Goal: Information Seeking & Learning: Learn about a topic

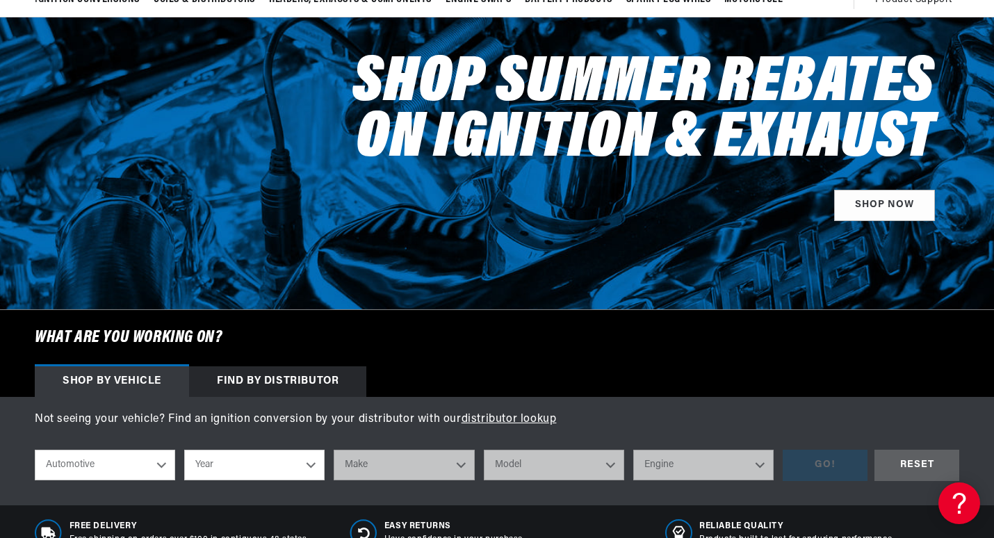
scroll to position [209, 0]
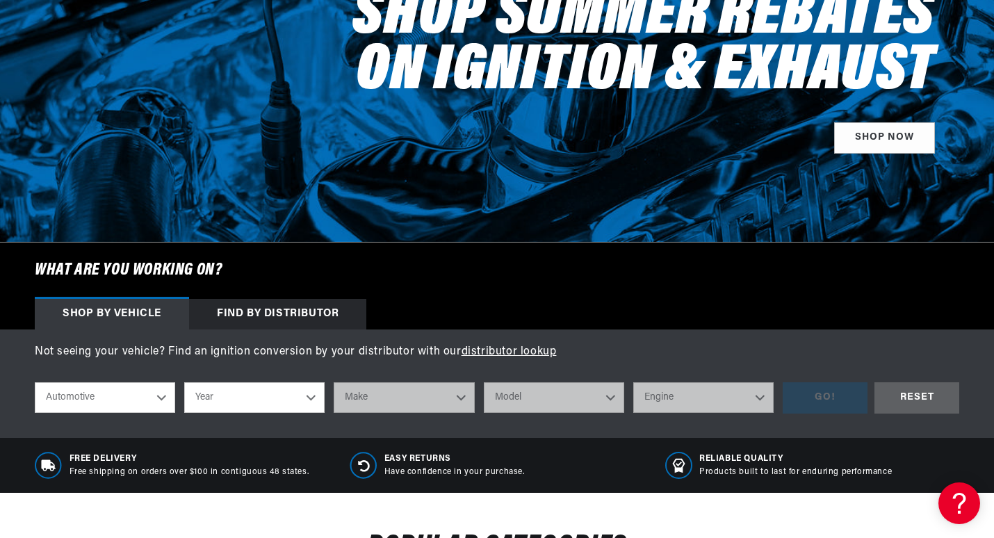
click at [303, 314] on div "Find by Distributor" at bounding box center [277, 314] width 177 height 31
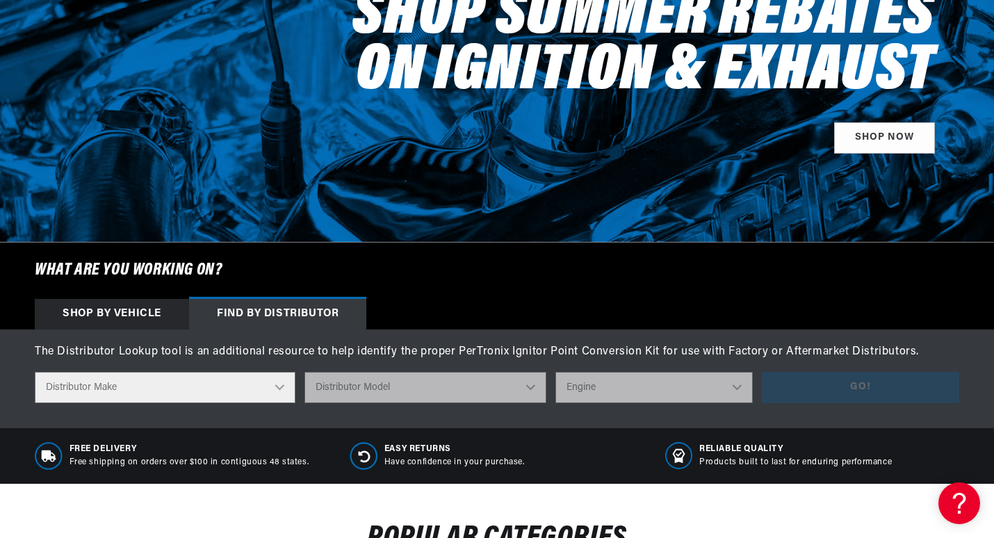
scroll to position [0, 519]
click at [280, 387] on select "Distributor Make Accel Aldon Autolite Bosch Century Chrysler Clark Colt Contine…" at bounding box center [165, 387] width 261 height 31
click at [398, 266] on h6 "What are you working on?" at bounding box center [497, 271] width 994 height 56
click at [124, 313] on div "Shop by vehicle" at bounding box center [112, 314] width 154 height 31
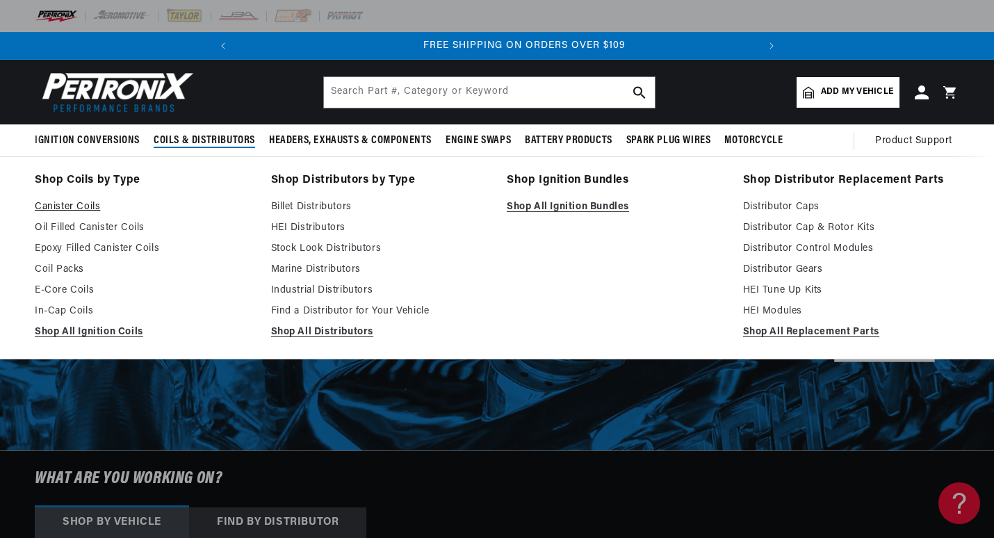
scroll to position [0, 519]
click at [92, 251] on link "Epoxy Filled Canister Coils" at bounding box center [143, 249] width 217 height 17
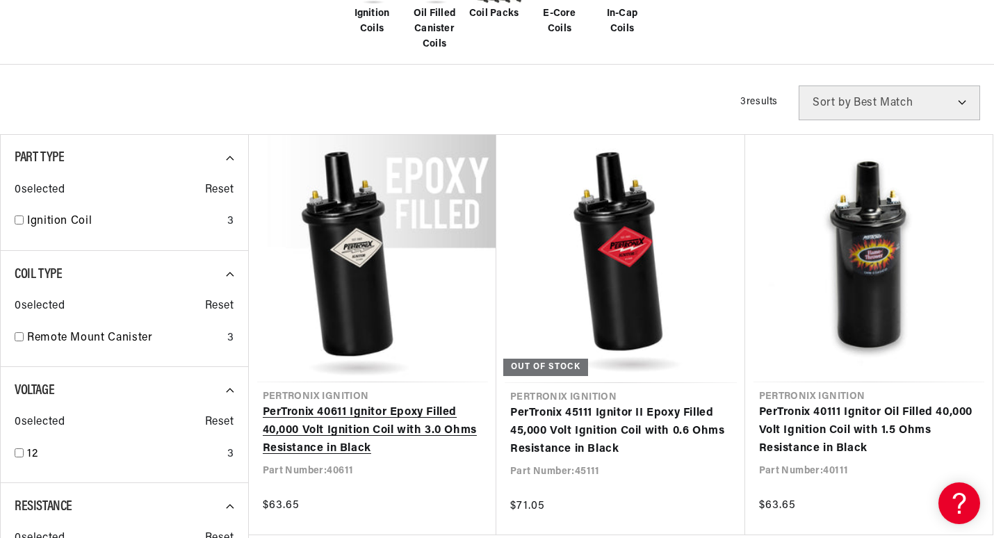
scroll to position [417, 0]
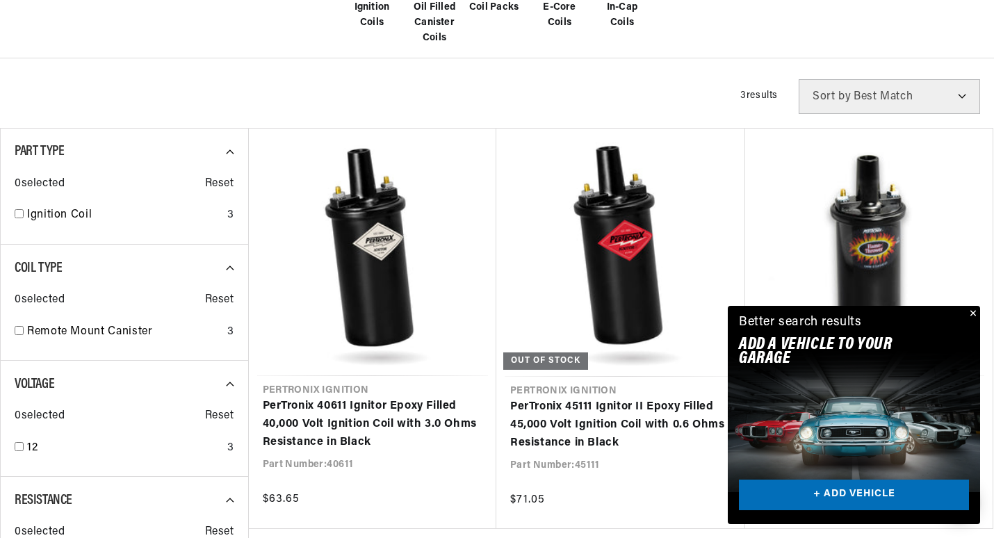
click at [973, 310] on button "Close" at bounding box center [972, 314] width 17 height 17
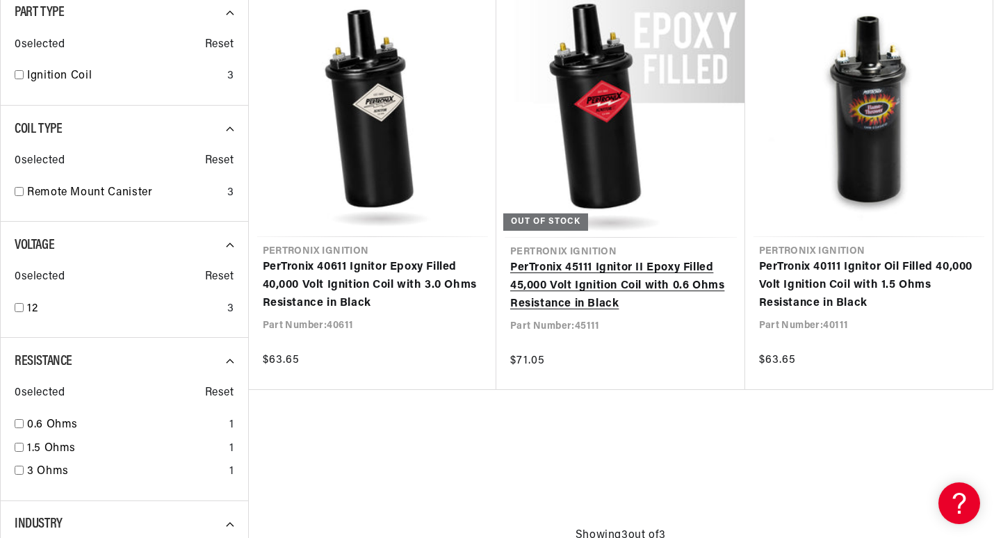
scroll to position [0, 519]
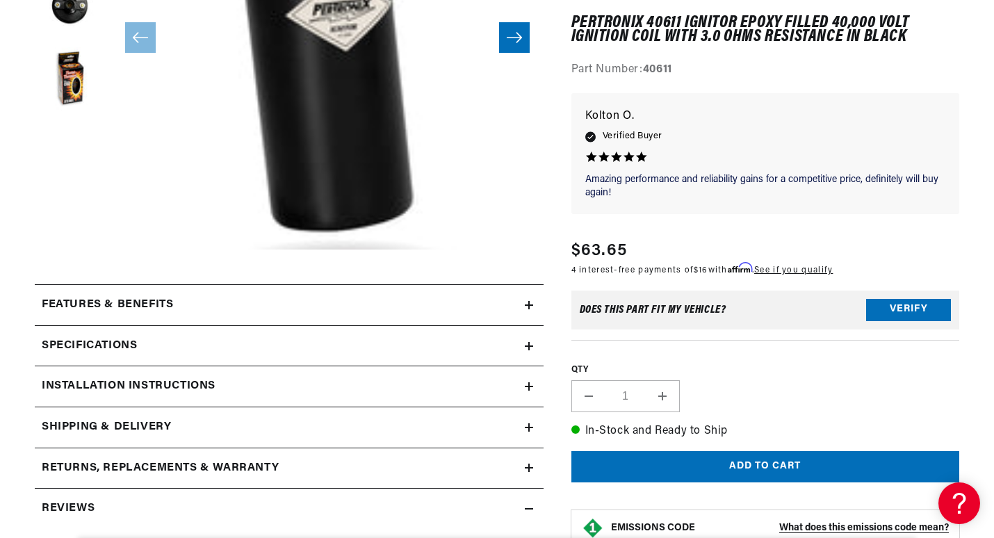
scroll to position [417, 0]
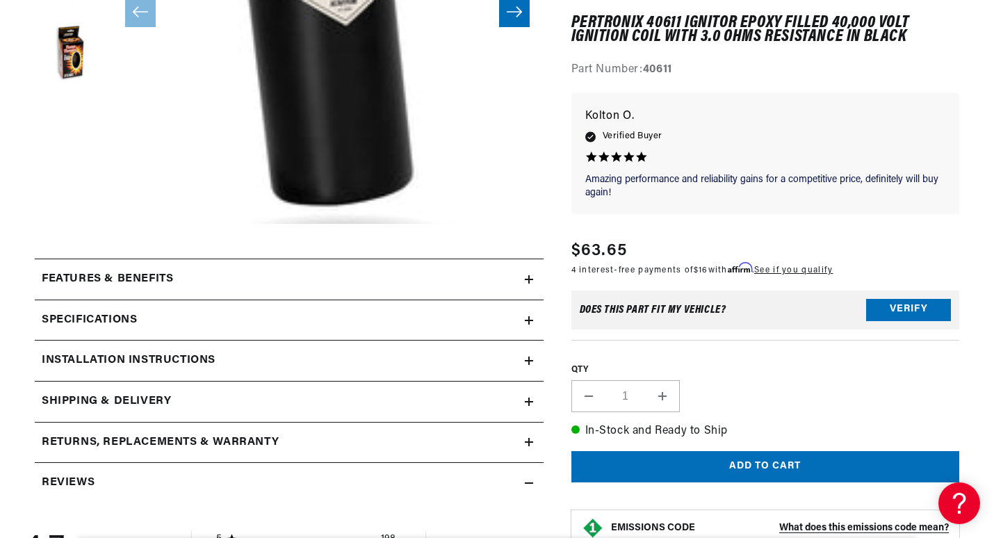
click at [521, 278] on div "Features & Benefits" at bounding box center [280, 279] width 490 height 18
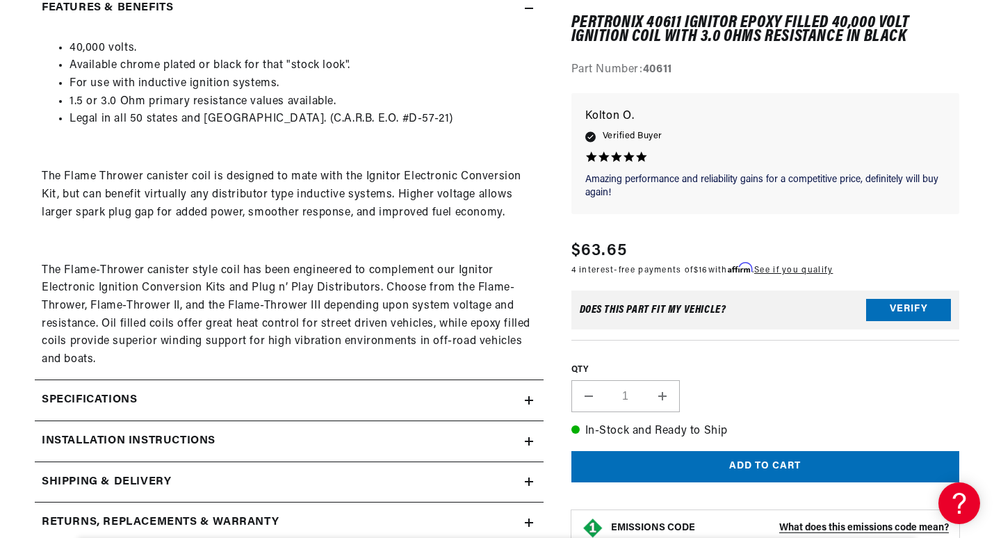
scroll to position [765, 0]
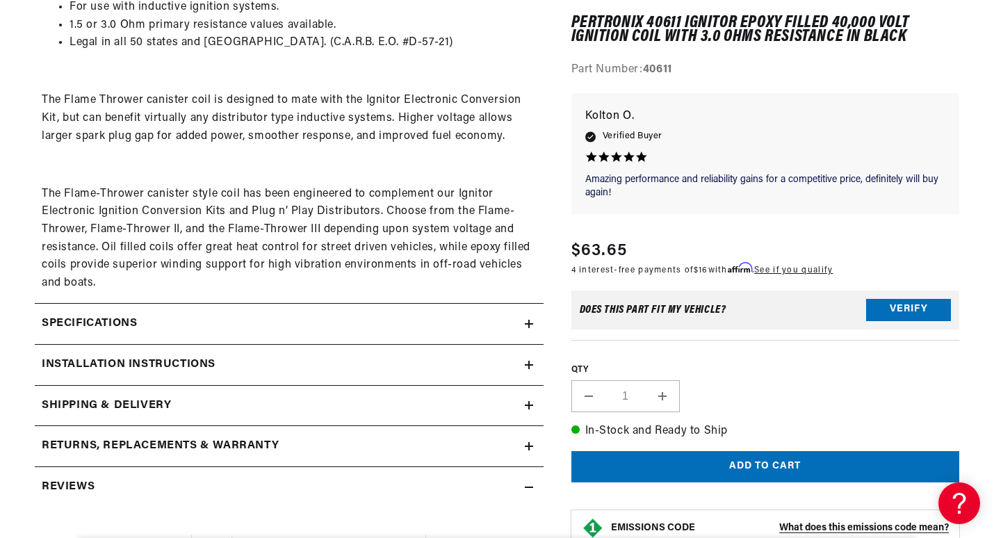
click at [531, 364] on icon at bounding box center [529, 365] width 8 height 8
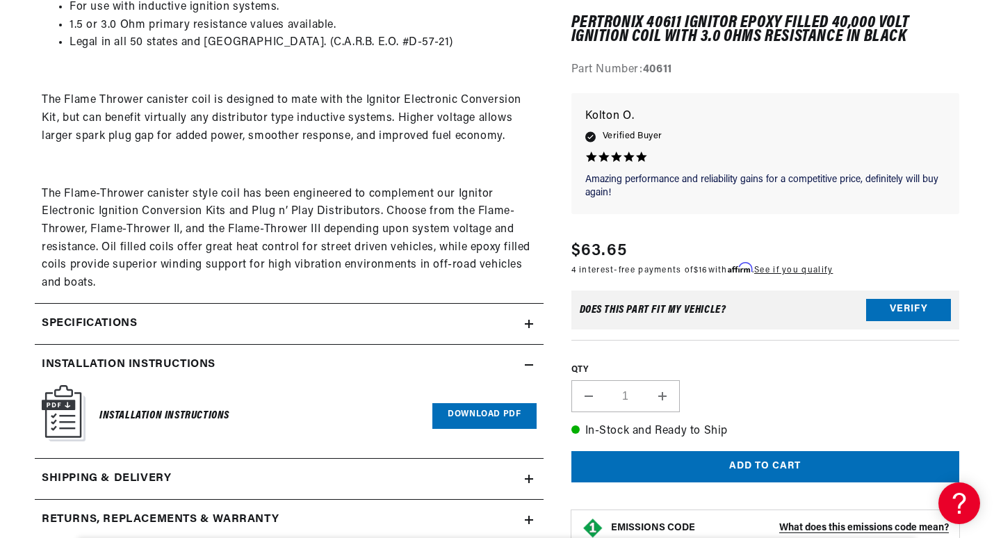
scroll to position [0, 519]
click at [480, 413] on link "Download PDF" at bounding box center [484, 416] width 104 height 26
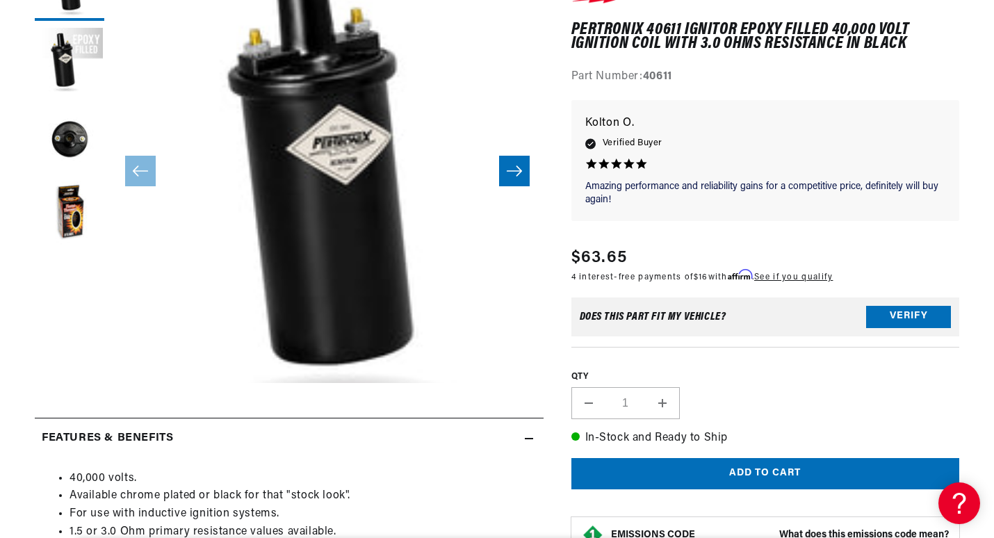
scroll to position [0, 0]
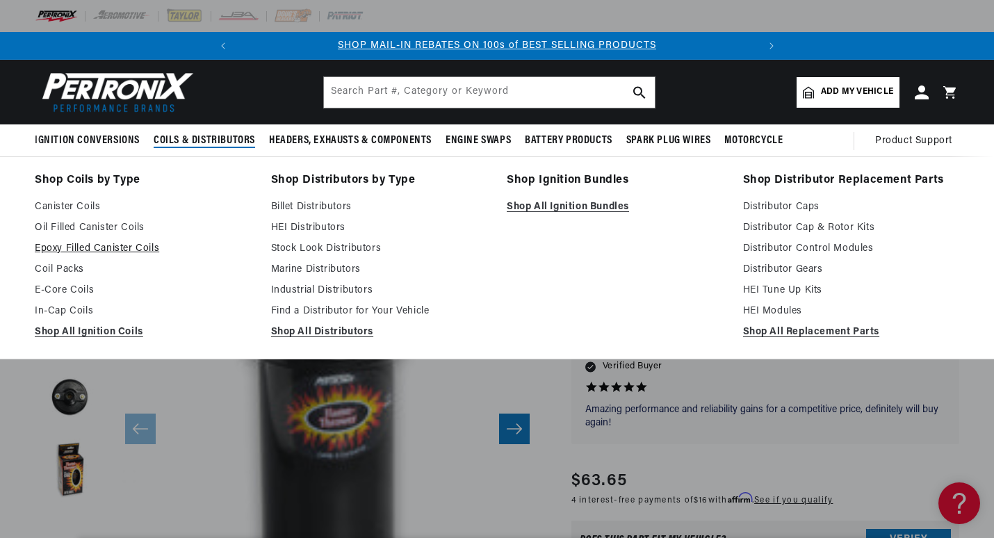
click at [104, 245] on link "Epoxy Filled Canister Coils" at bounding box center [143, 249] width 217 height 17
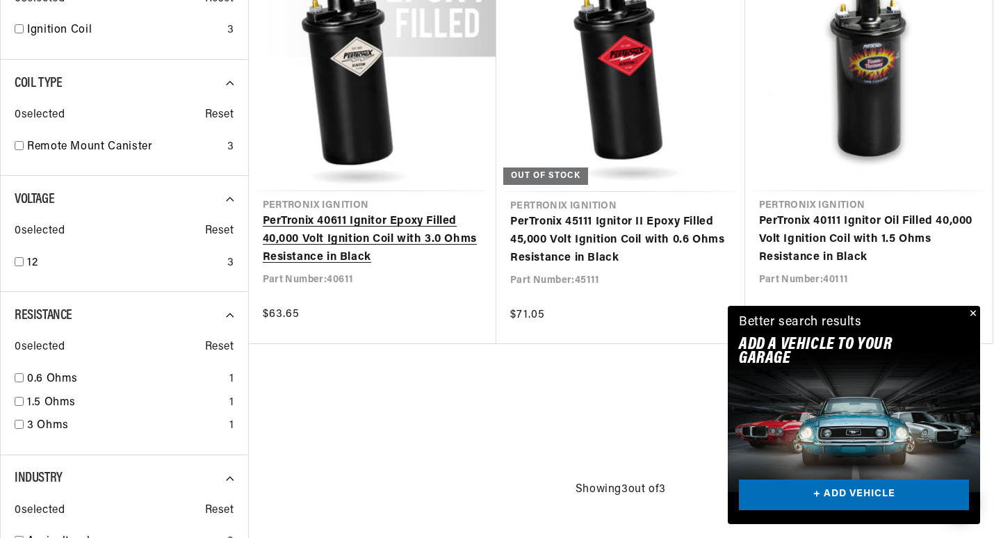
scroll to position [695, 0]
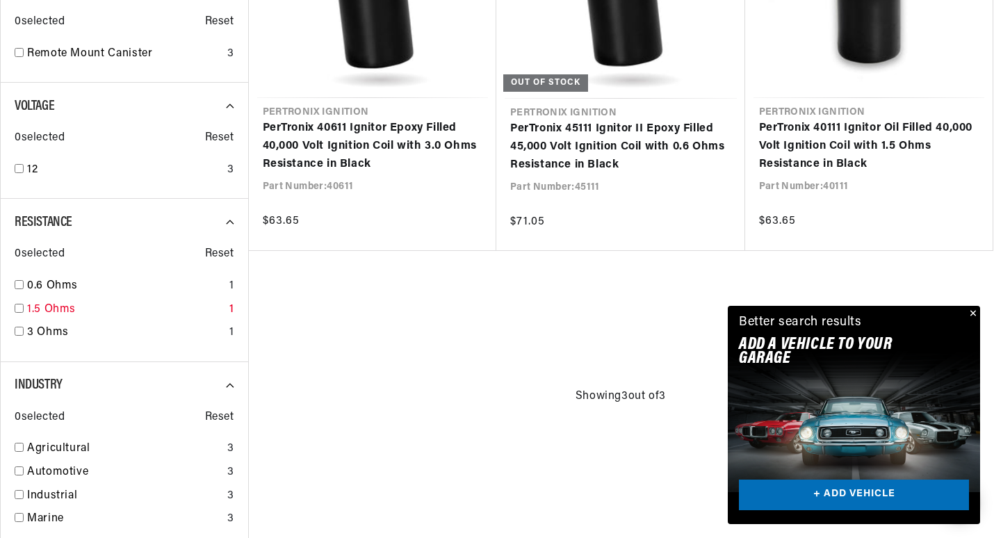
click at [17, 308] on input "checkbox" at bounding box center [19, 308] width 9 height 9
checkbox input "true"
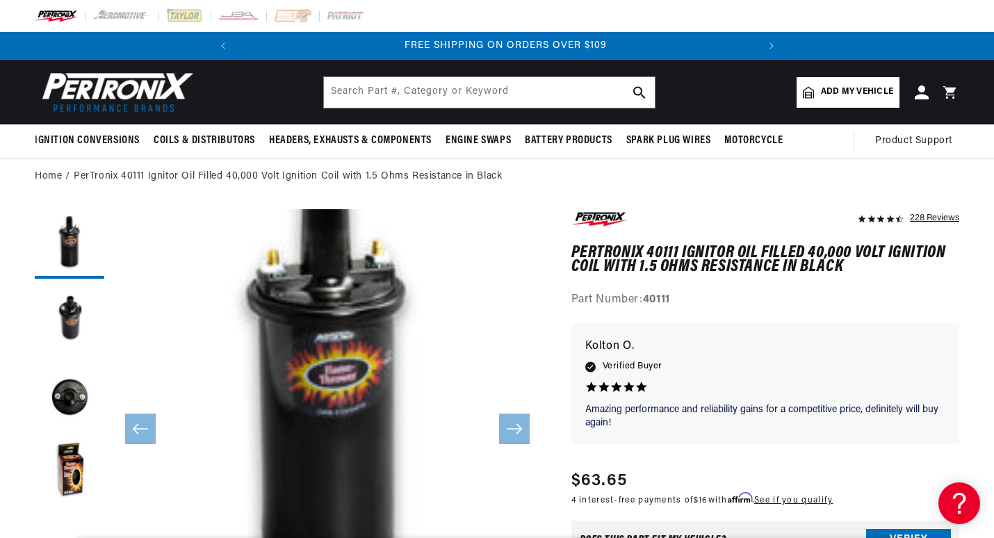
scroll to position [0, 519]
click at [69, 322] on button "Load image 2 in gallery view" at bounding box center [70, 321] width 70 height 70
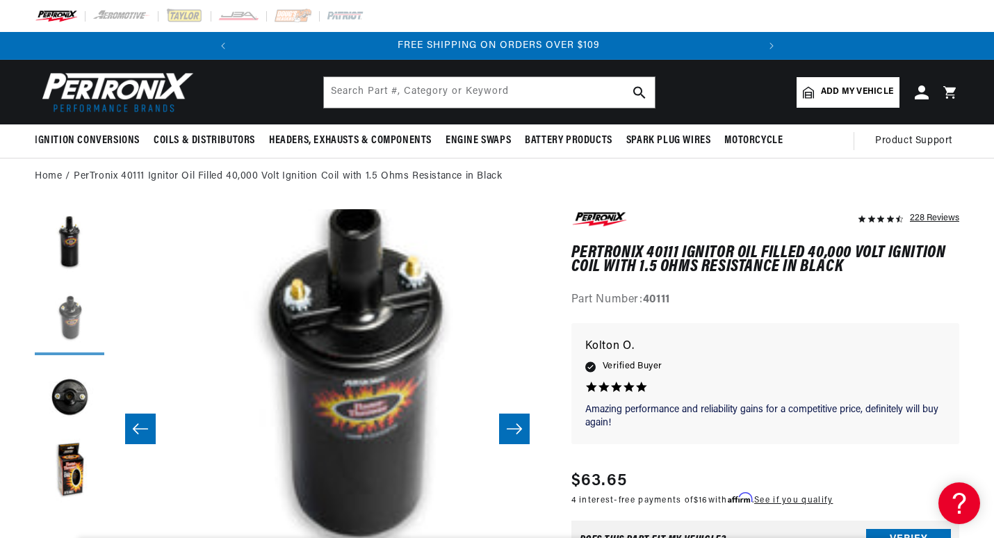
scroll to position [43, 432]
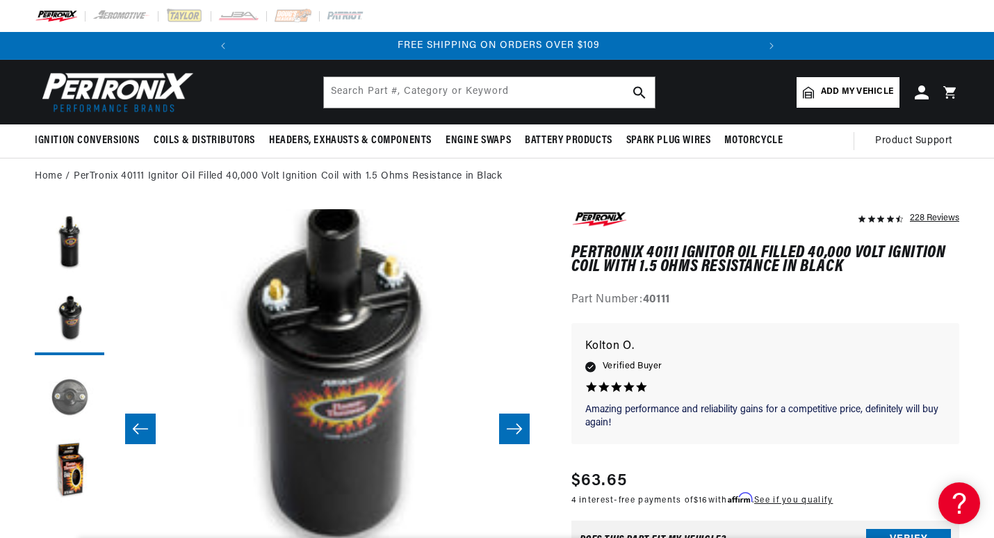
click at [70, 386] on button "Load image 3 in gallery view" at bounding box center [70, 397] width 70 height 70
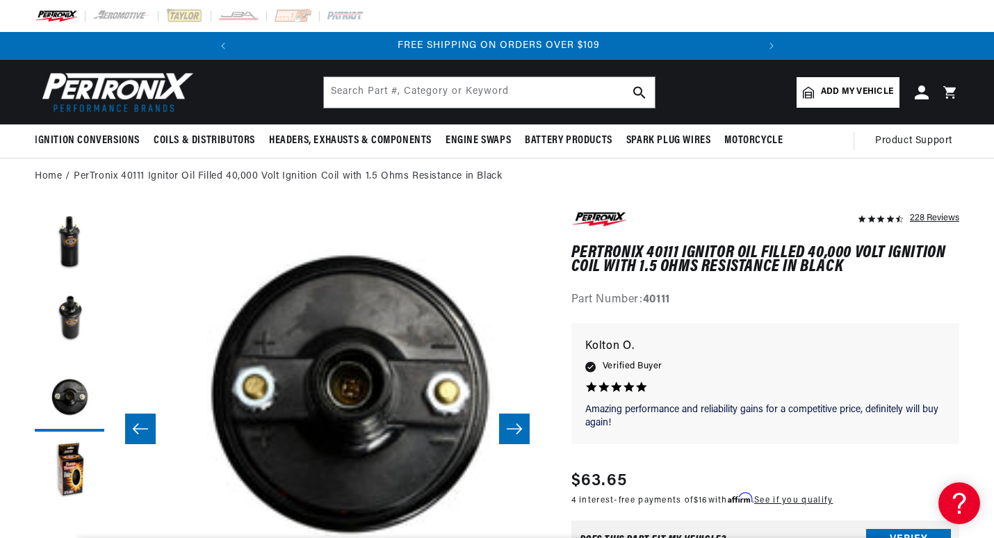
scroll to position [43, 864]
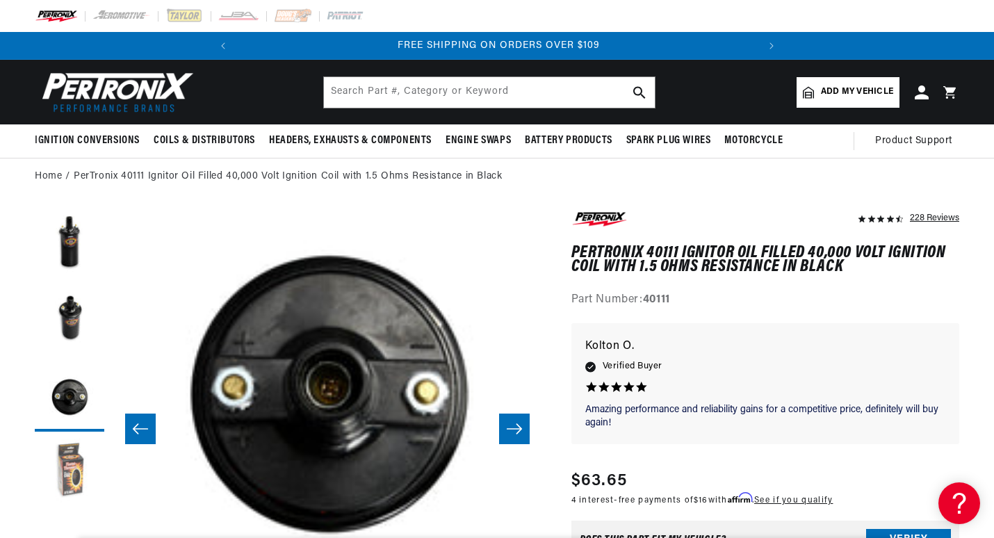
click at [75, 452] on button "Load image 4 in gallery view" at bounding box center [70, 474] width 70 height 70
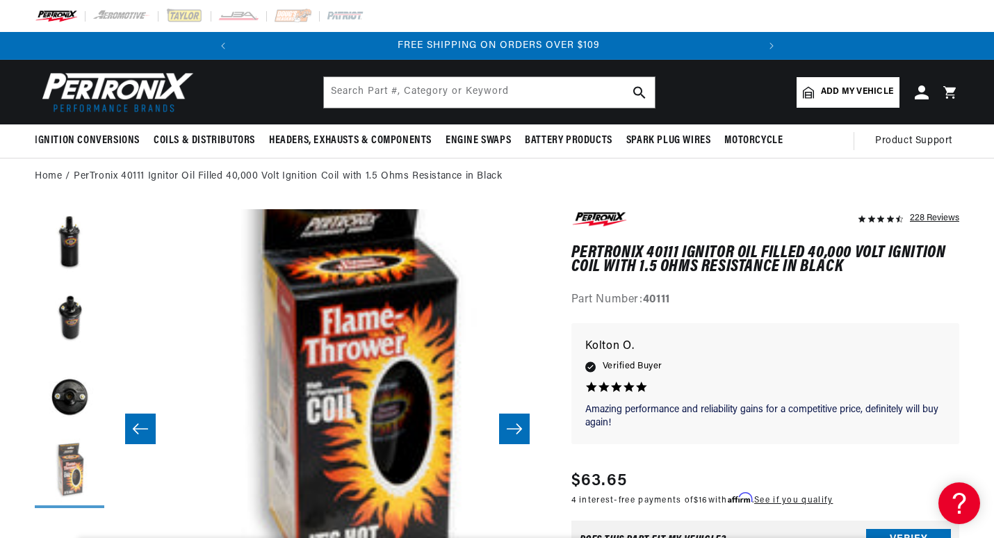
scroll to position [43, 1297]
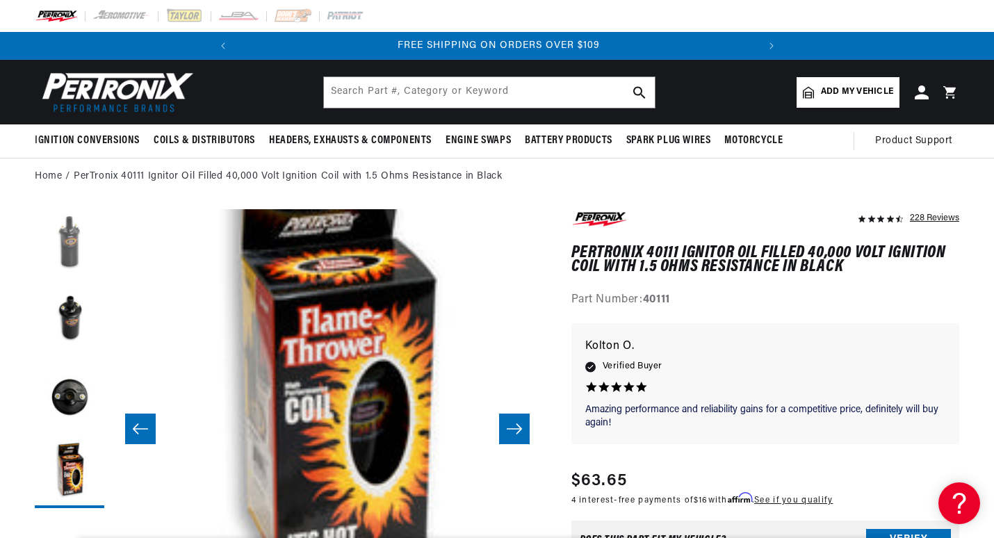
click at [70, 265] on button "Load image 1 in gallery view" at bounding box center [70, 244] width 70 height 70
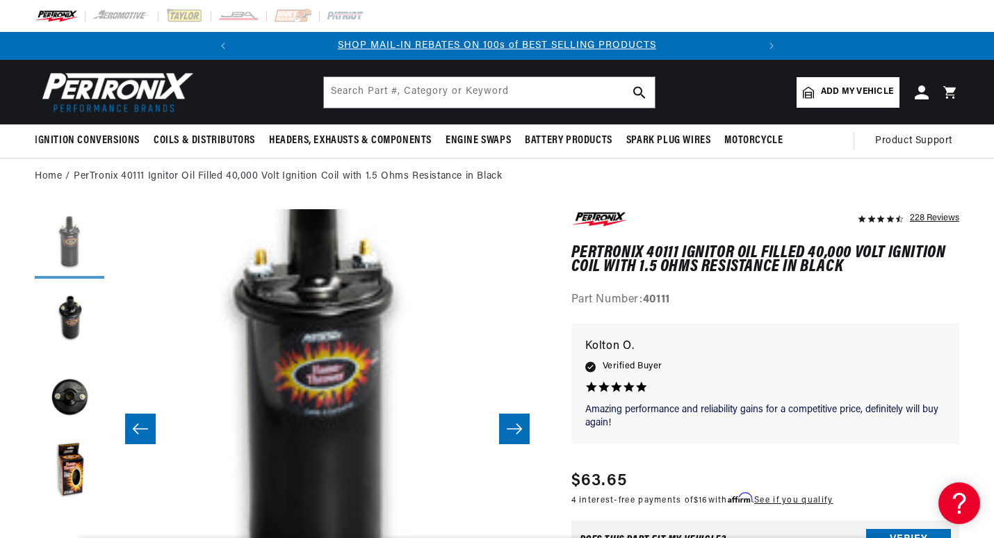
scroll to position [43, 0]
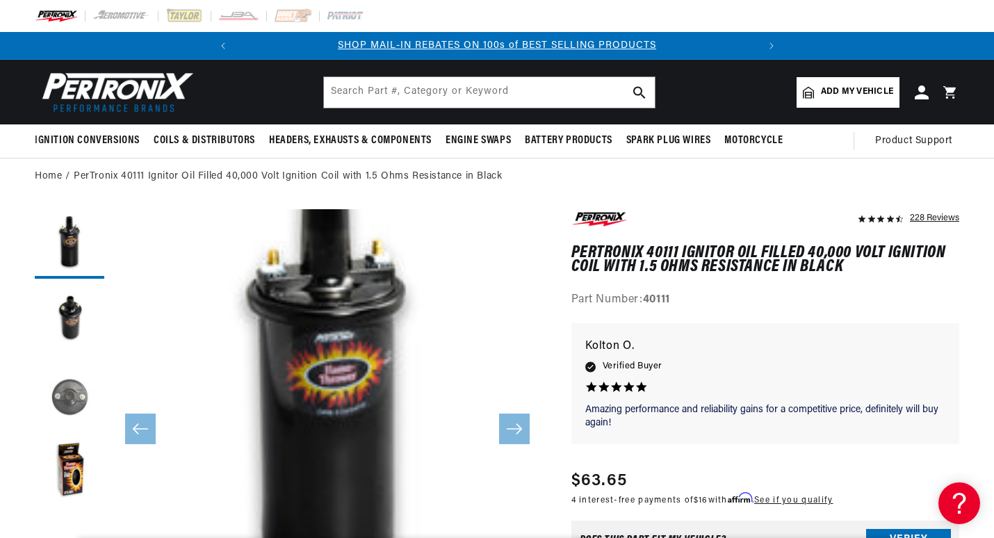
click at [68, 382] on button "Load image 3 in gallery view" at bounding box center [70, 397] width 70 height 70
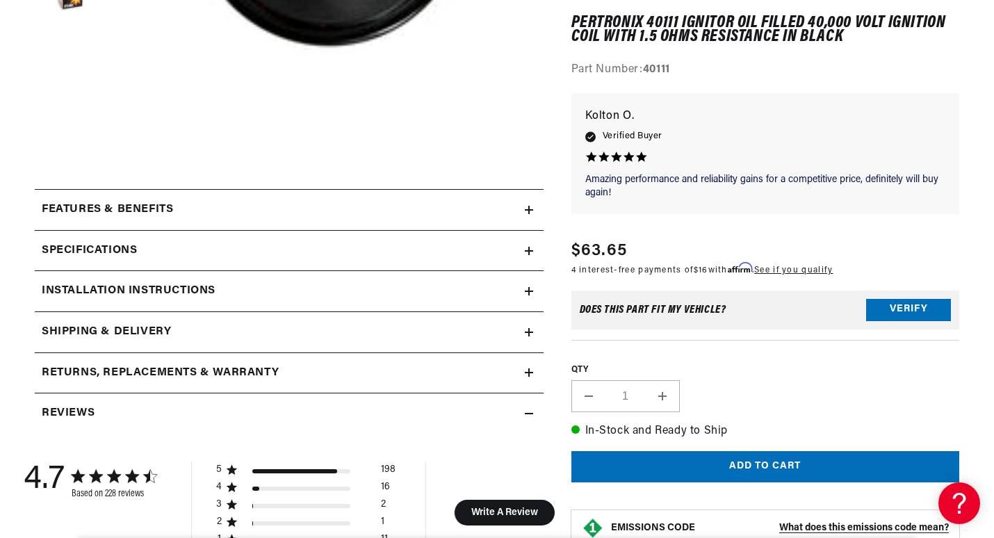
scroll to position [0, 0]
click at [531, 210] on icon at bounding box center [529, 210] width 8 height 0
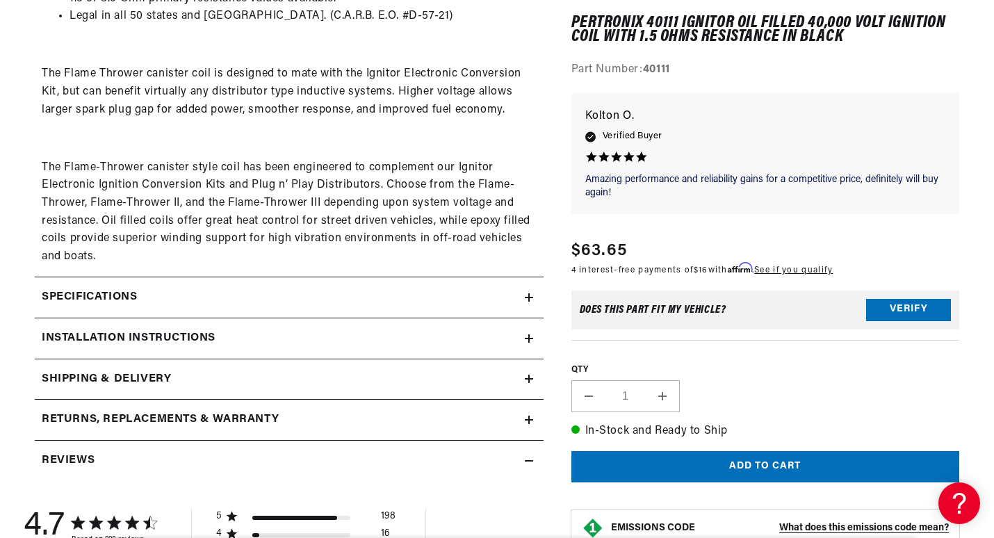
scroll to position [834, 0]
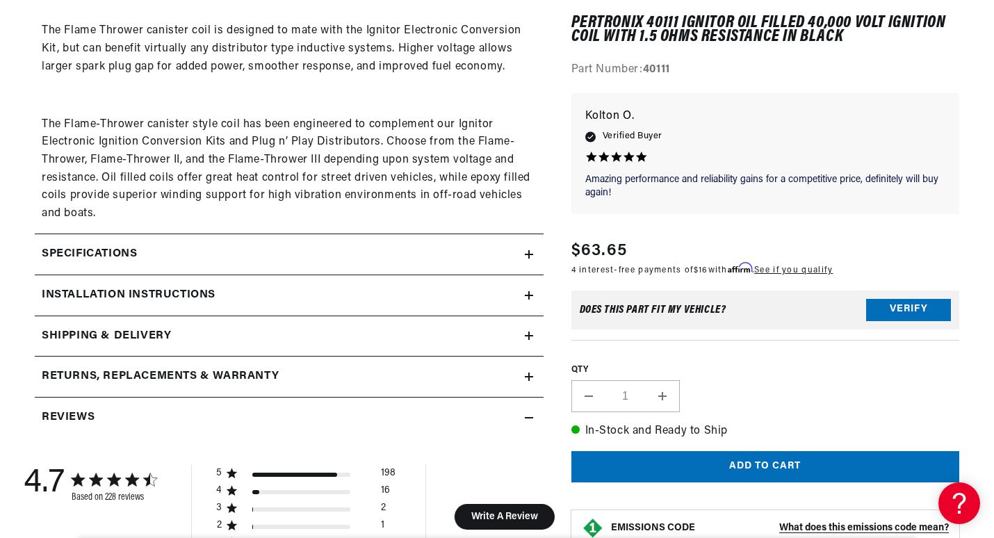
click at [530, 259] on icon at bounding box center [529, 254] width 8 height 8
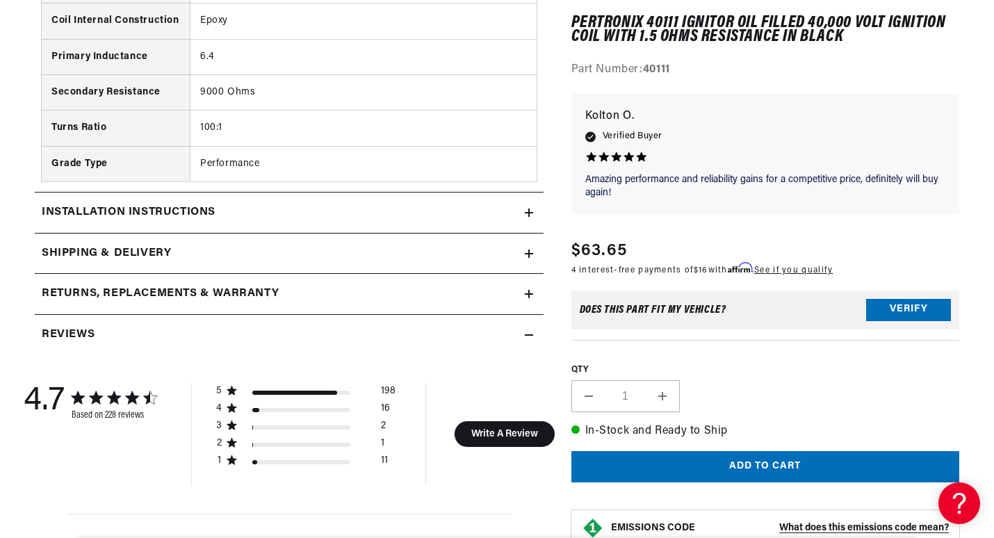
scroll to position [1808, 0]
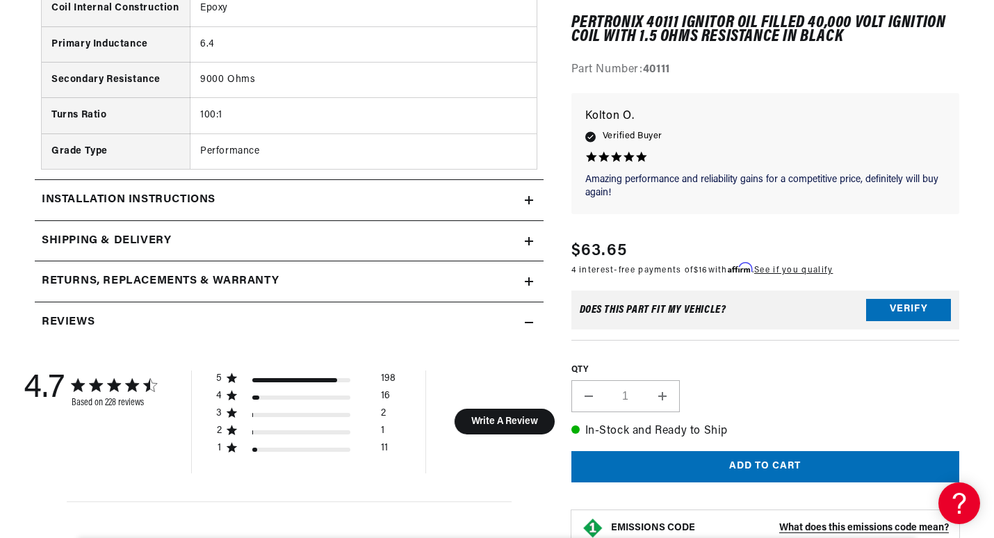
click at [528, 203] on icon at bounding box center [529, 200] width 8 height 8
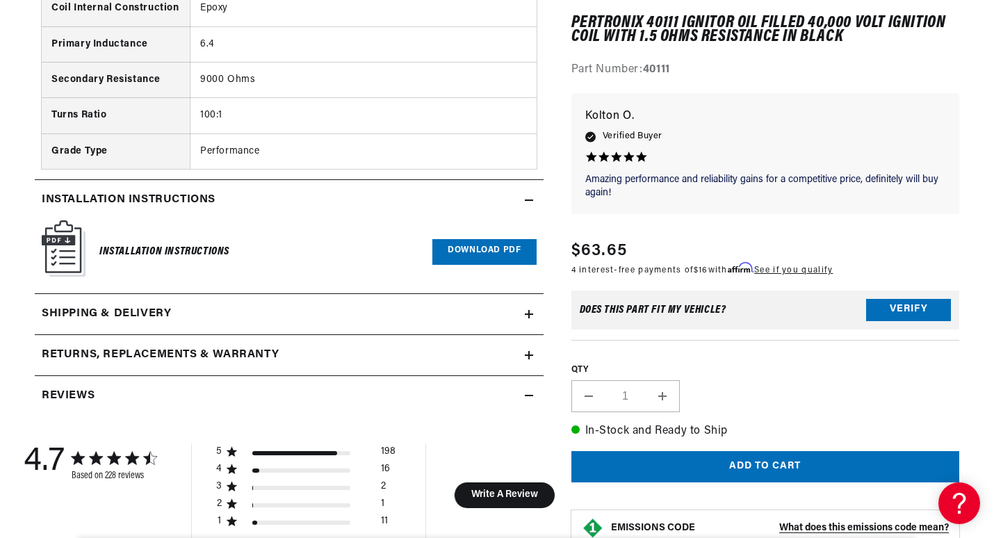
scroll to position [0, 519]
click at [468, 256] on link "Download PDF" at bounding box center [484, 252] width 104 height 26
